Goal: Find specific page/section: Find specific page/section

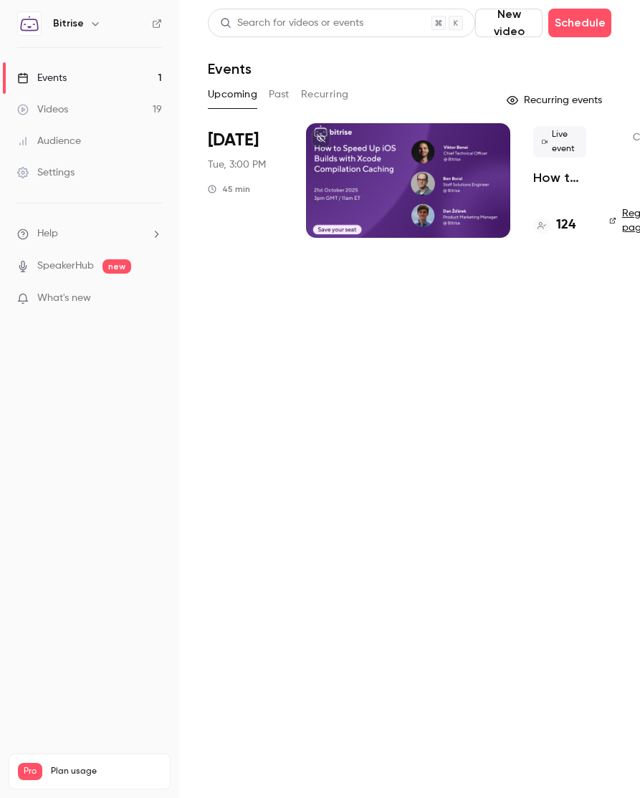
drag, startPoint x: 236, startPoint y: 140, endPoint x: 271, endPoint y: 144, distance: 34.6
click at [236, 140] on span "[DATE]" at bounding box center [233, 140] width 51 height 23
click at [355, 152] on div at bounding box center [408, 180] width 204 height 115
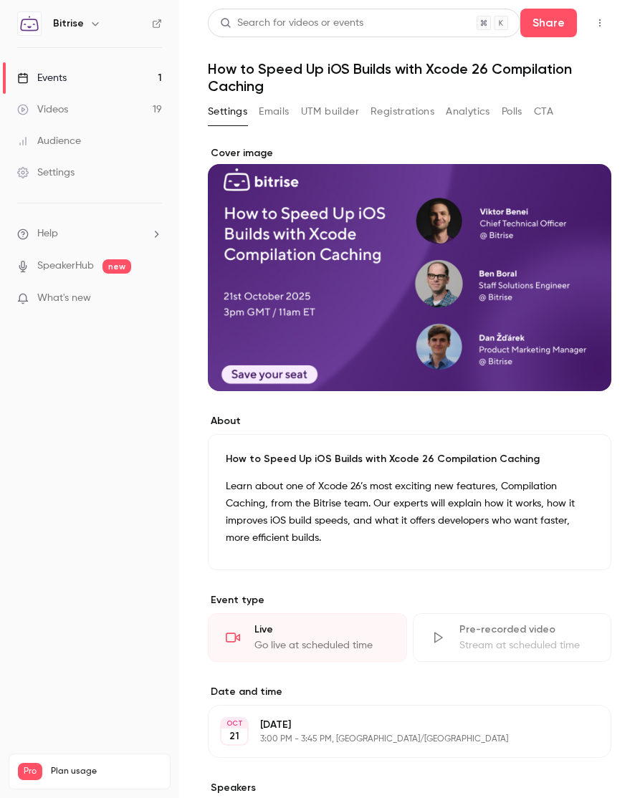
click at [279, 116] on button "Emails" at bounding box center [274, 111] width 30 height 23
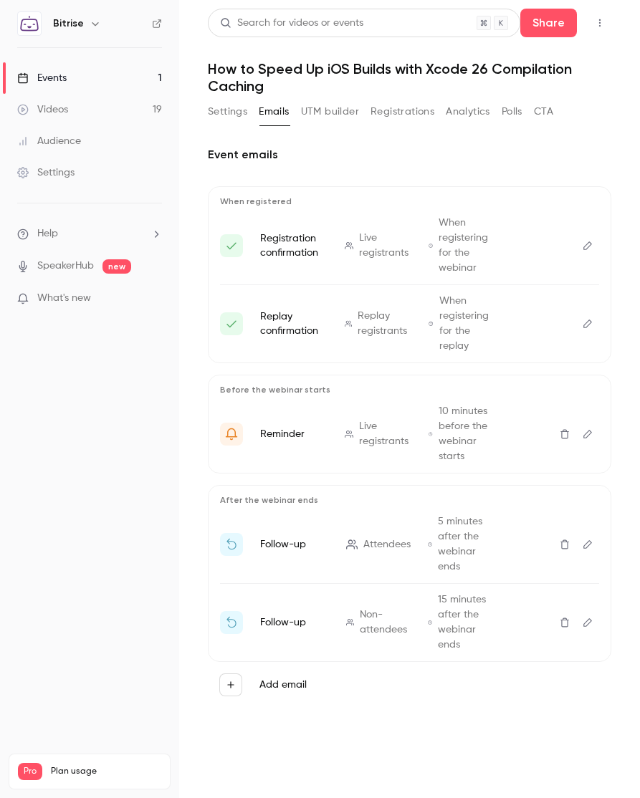
click at [213, 108] on button "Settings" at bounding box center [227, 111] width 39 height 23
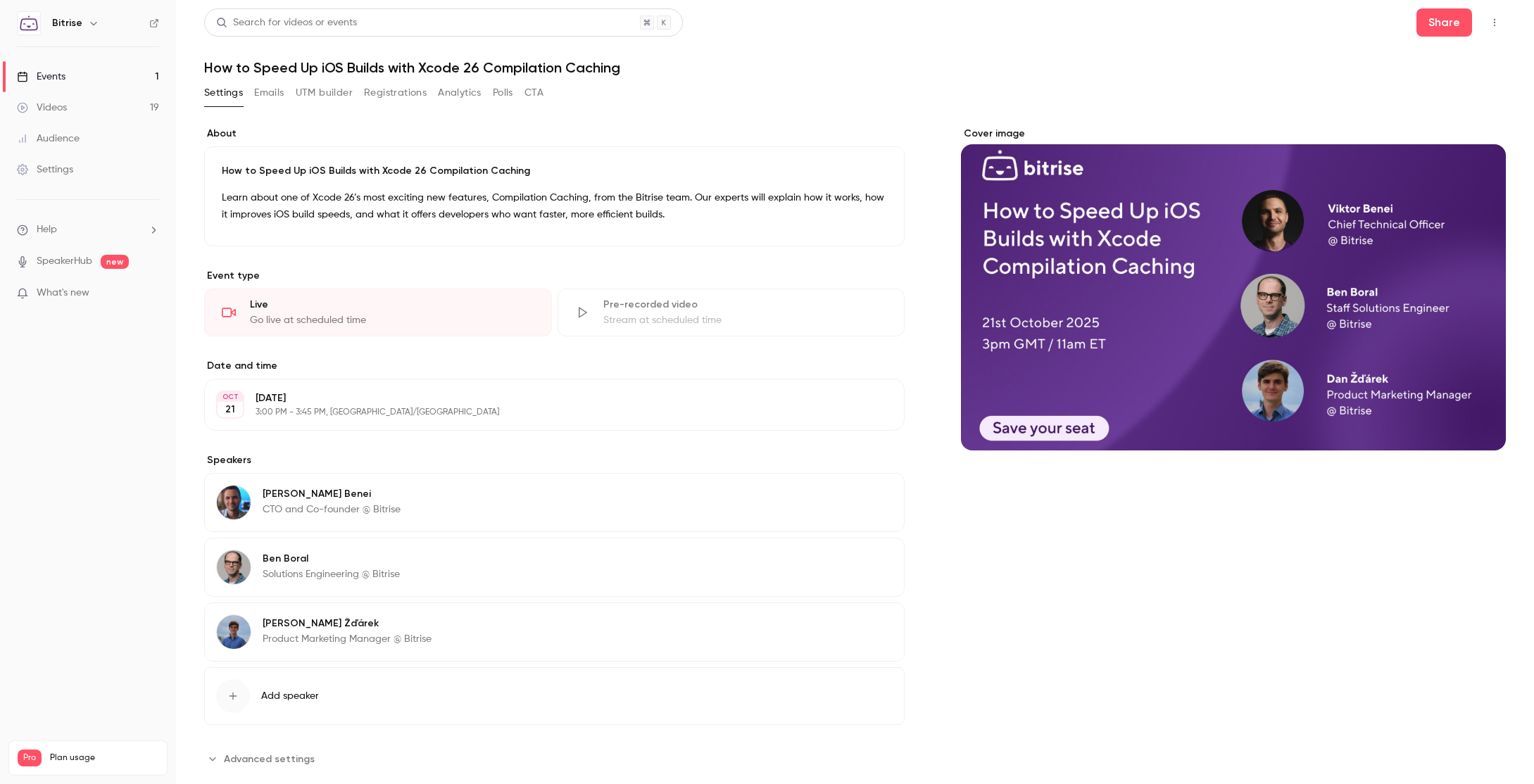
click at [455, 90] on button "Analytics" at bounding box center [460, 92] width 43 height 23
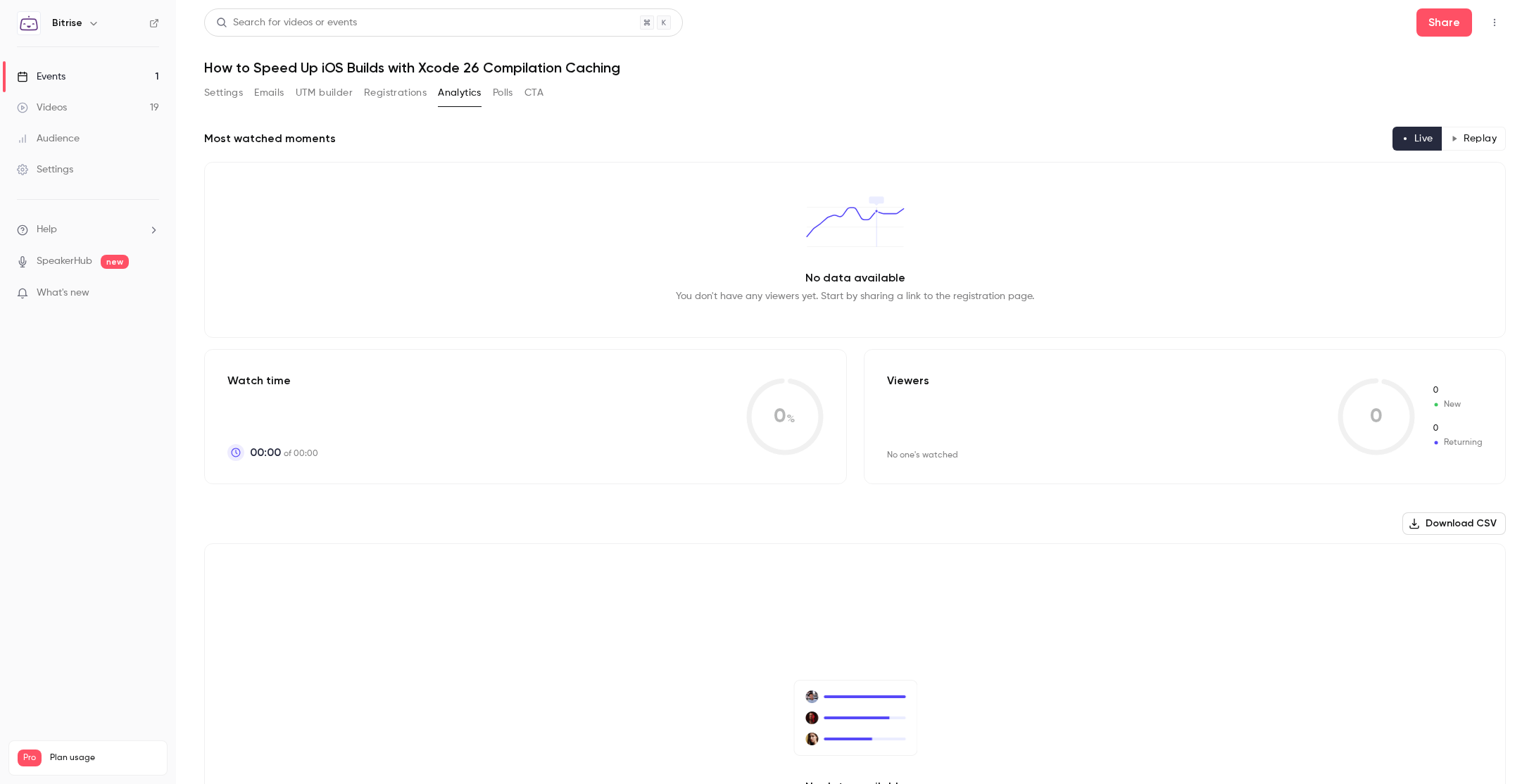
click at [393, 101] on button "Registrations" at bounding box center [395, 92] width 63 height 23
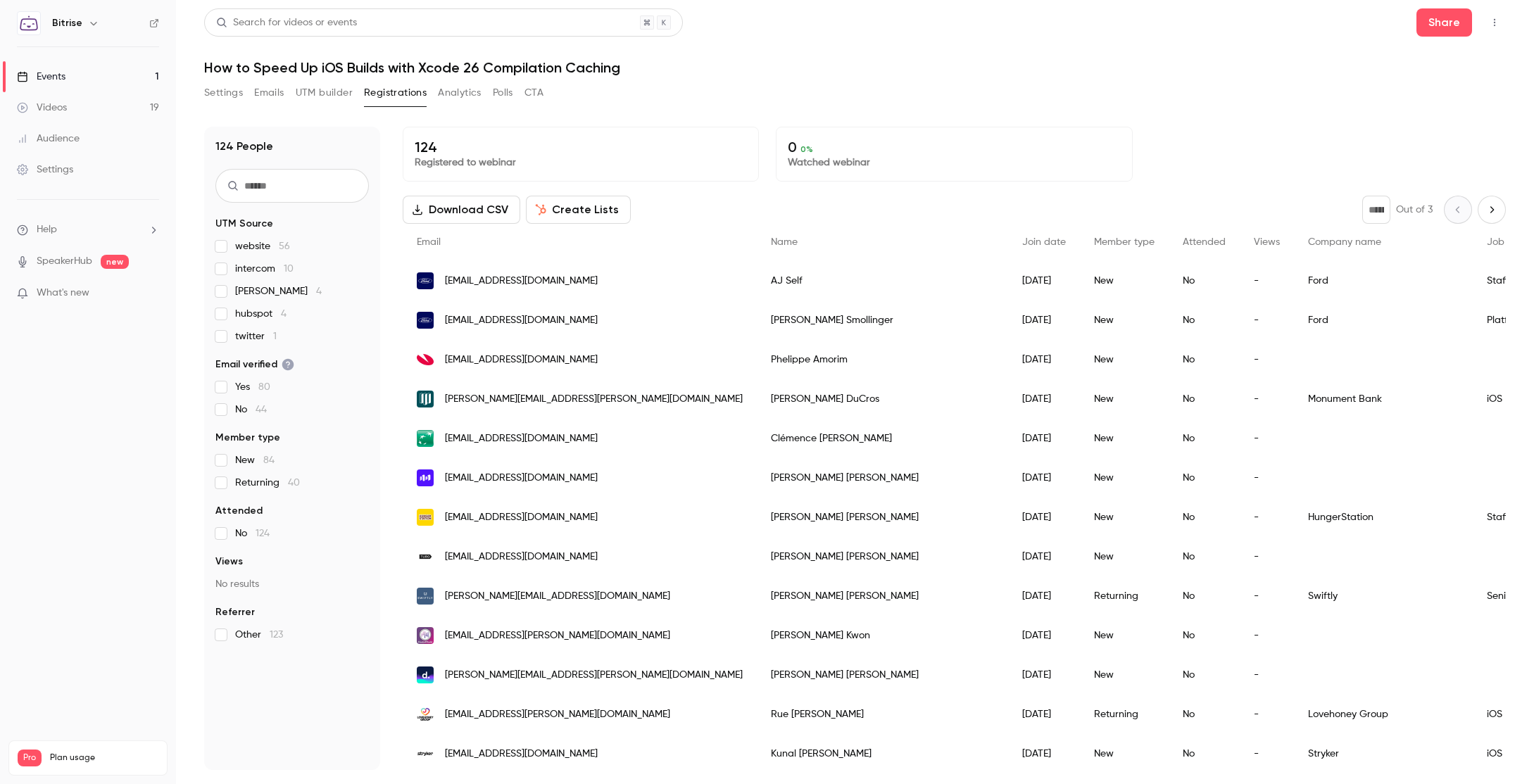
click at [351, 95] on button "UTM builder" at bounding box center [324, 92] width 57 height 23
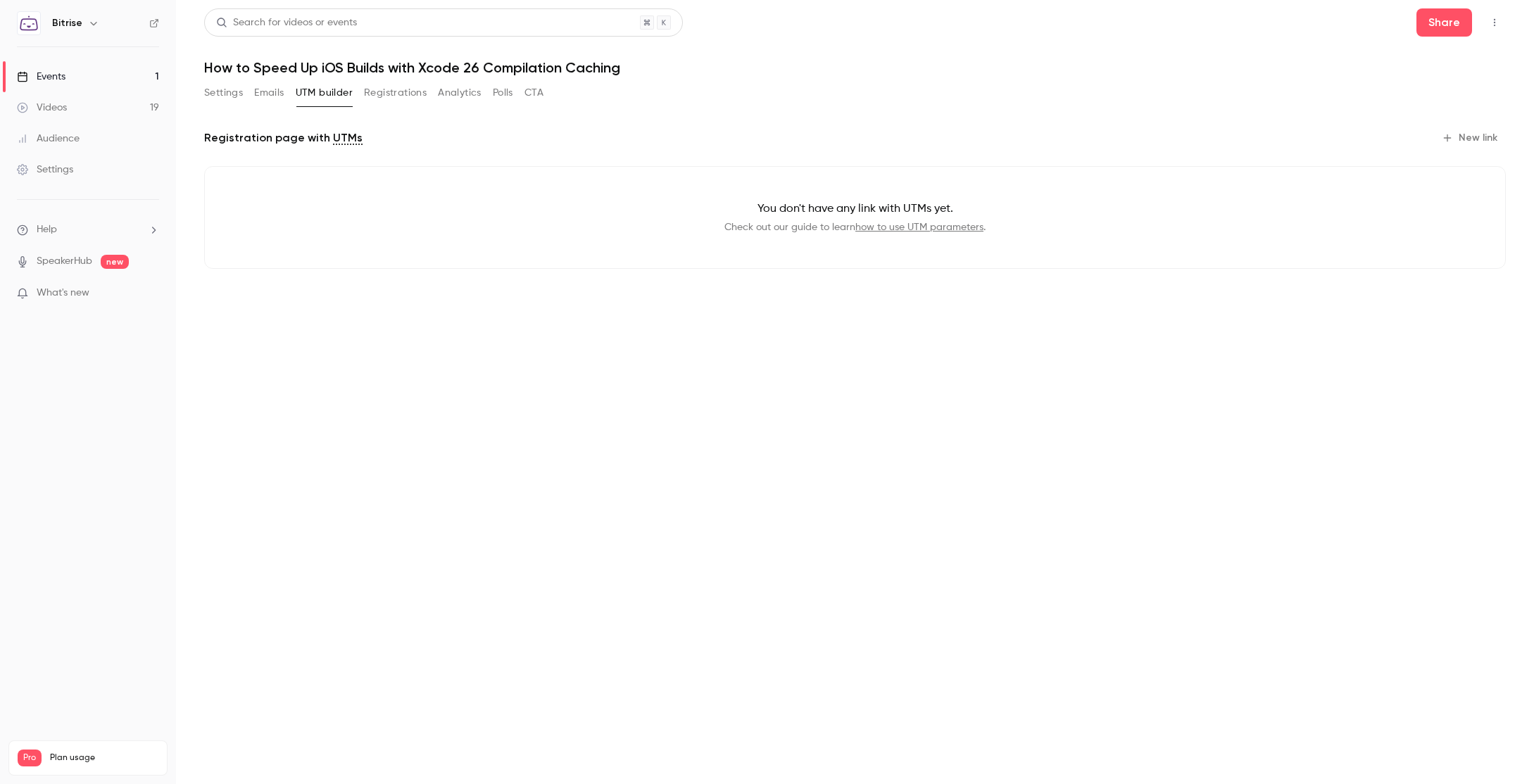
click at [257, 100] on button "Emails" at bounding box center [269, 92] width 29 height 23
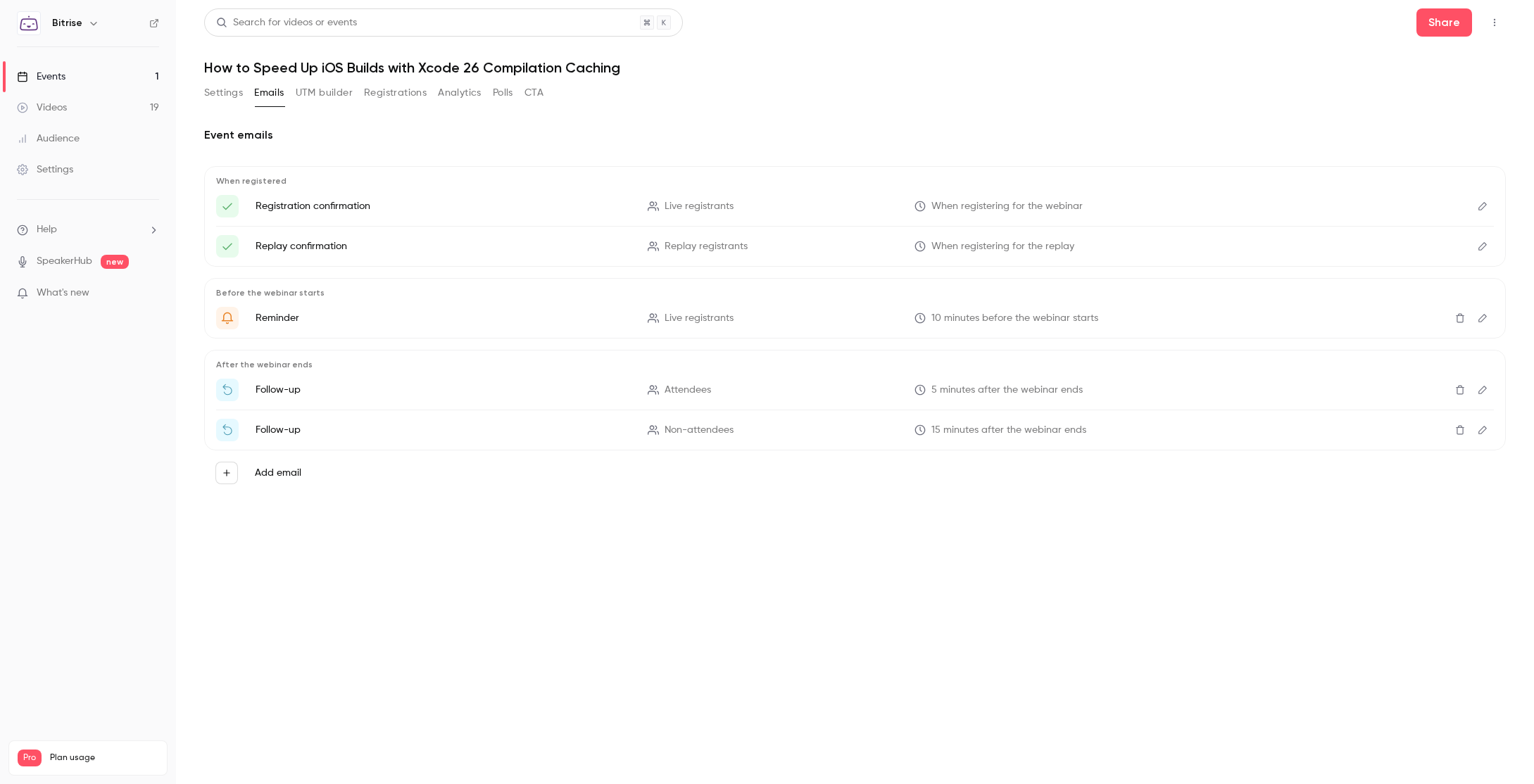
click at [205, 93] on button "Settings" at bounding box center [223, 92] width 38 height 23
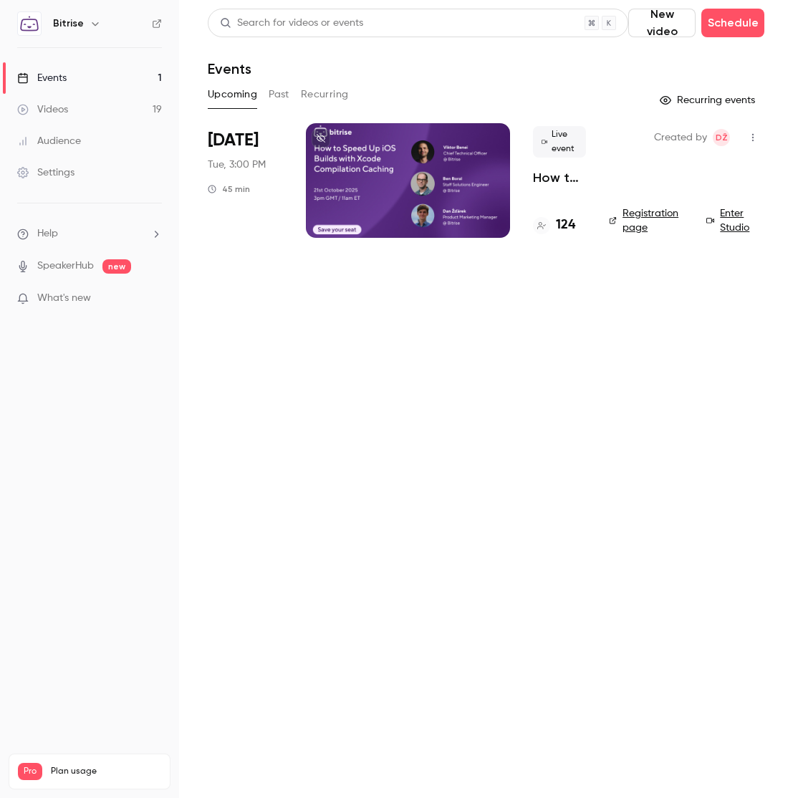
click at [441, 655] on main "Search for videos or events New video Schedule Events Upcoming Past Recurring R…" at bounding box center [486, 399] width 614 height 798
click at [236, 91] on button "Upcoming" at bounding box center [232, 94] width 49 height 23
click at [285, 95] on button "Past" at bounding box center [279, 94] width 21 height 23
